Goal: Task Accomplishment & Management: Manage account settings

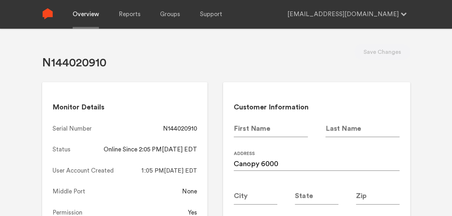
click at [74, 20] on link "Overview" at bounding box center [86, 14] width 26 height 29
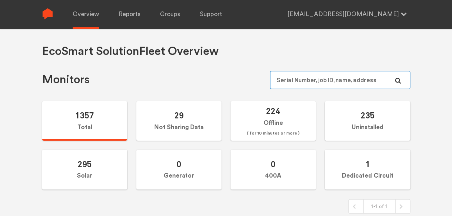
click at [306, 86] on input "text" at bounding box center [340, 80] width 140 height 18
paste input "N144020996"
type input "N144020996"
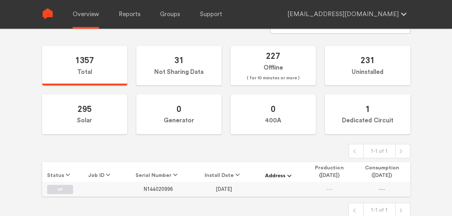
click at [160, 190] on td "N144020996" at bounding box center [158, 189] width 70 height 14
click at [160, 190] on span "N144020996" at bounding box center [157, 190] width 29 height 6
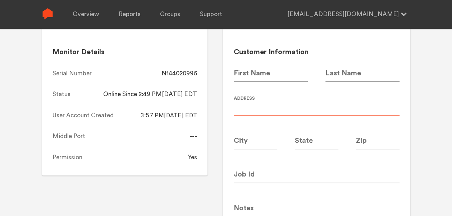
click at [262, 101] on input at bounding box center [317, 106] width 166 height 20
type input "Canopy 5964"
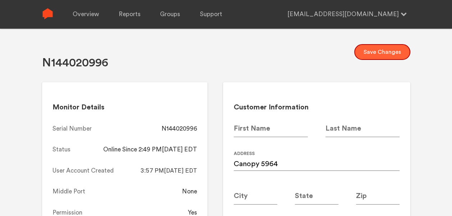
click at [391, 52] on button "Save Changes" at bounding box center [382, 52] width 56 height 16
